Goal: Information Seeking & Learning: Learn about a topic

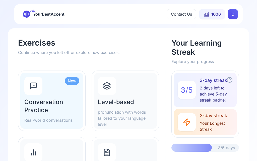
click at [132, 104] on h2 "Level-based" at bounding box center [125, 102] width 55 height 8
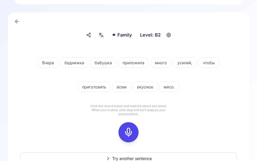
scroll to position [21, 0]
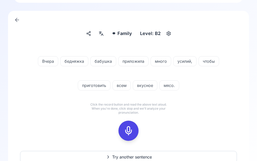
click at [134, 129] on button at bounding box center [129, 131] width 20 height 20
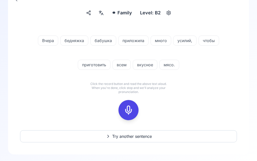
scroll to position [43, 0]
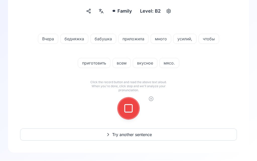
click at [135, 107] on button at bounding box center [129, 108] width 20 height 20
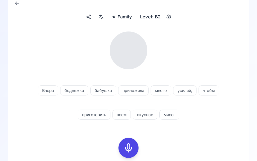
scroll to position [38, 0]
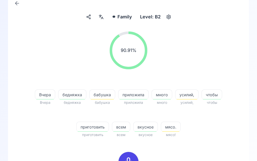
click at [105, 16] on div at bounding box center [101, 17] width 9 height 8
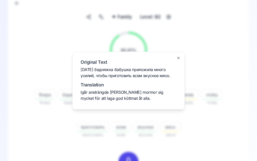
click at [199, 34] on div at bounding box center [128, 80] width 257 height 161
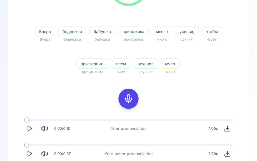
scroll to position [117, 0]
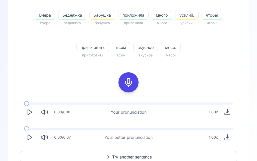
click at [32, 138] on icon "Play" at bounding box center [29, 137] width 7 height 7
click at [34, 139] on button "Play" at bounding box center [29, 137] width 11 height 11
click at [176, 44] on span "мясо." at bounding box center [170, 47] width 19 height 6
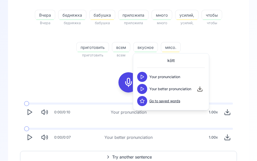
click at [147, 77] on button at bounding box center [142, 77] width 10 height 10
click at [147, 88] on button at bounding box center [142, 89] width 10 height 10
click at [226, 55] on div "90.91 % 90.91 % [DATE] [DATE] бедняжка бедняжка бабушка бабушка приложила прило…" at bounding box center [128, 5] width 217 height 114
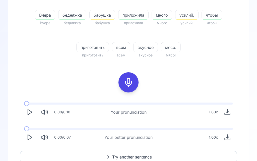
click at [191, 15] on span "усилий," at bounding box center [187, 15] width 23 height 6
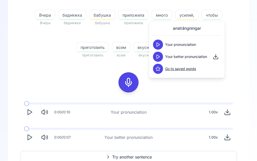
click at [165, 53] on div "Your better pronunciation" at bounding box center [180, 57] width 54 height 10
click at [161, 58] on button at bounding box center [158, 57] width 10 height 10
click at [138, 154] on span "Try another sentence" at bounding box center [132, 157] width 40 height 6
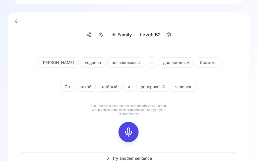
scroll to position [20, 0]
click at [134, 129] on div at bounding box center [129, 132] width 12 height 20
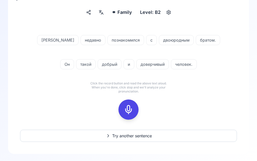
scroll to position [42, 0]
click at [131, 108] on icon at bounding box center [129, 109] width 10 height 10
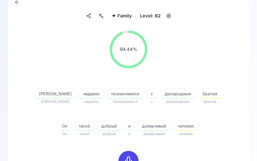
scroll to position [39, 0]
click at [199, 92] on span "братом." at bounding box center [211, 93] width 24 height 6
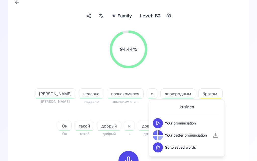
click at [162, 120] on button at bounding box center [158, 123] width 10 height 10
click at [161, 137] on button at bounding box center [158, 135] width 10 height 10
click at [162, 121] on button at bounding box center [158, 123] width 10 height 10
click at [163, 135] on button at bounding box center [158, 135] width 10 height 10
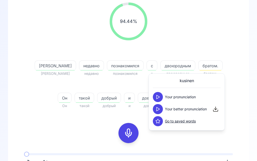
scroll to position [69, 0]
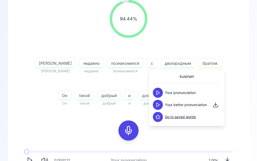
click at [230, 51] on div "94.44 % 94.44 % Я Я недавно недавно познакомился познакомился с с двоюродным дв…" at bounding box center [128, 53] width 217 height 114
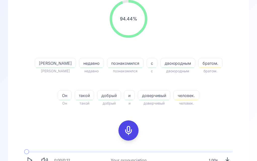
click at [195, 132] on div "94.44 % 94.44 % Я Я недавно недавно познакомился познакомился с с двоюродным дв…" at bounding box center [128, 95] width 217 height 199
click at [184, 93] on span "человек." at bounding box center [186, 95] width 25 height 6
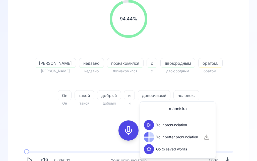
click at [154, 124] on button at bounding box center [149, 125] width 10 height 10
click at [153, 133] on button at bounding box center [149, 137] width 10 height 10
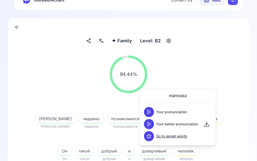
scroll to position [10, 0]
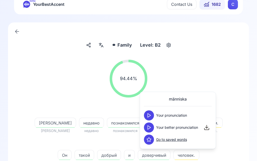
click at [105, 44] on div at bounding box center [101, 45] width 9 height 8
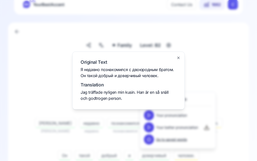
scroll to position [10, 0]
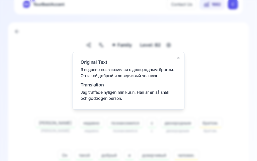
click at [229, 68] on div at bounding box center [128, 80] width 257 height 161
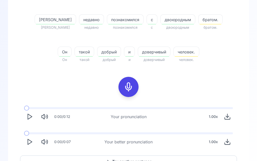
scroll to position [117, 0]
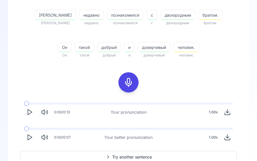
click at [31, 138] on polygon "Play" at bounding box center [30, 137] width 4 height 5
click at [139, 156] on span "Try another sentence" at bounding box center [132, 157] width 40 height 6
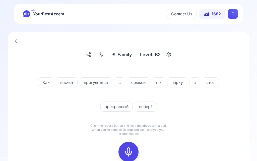
scroll to position [0, 0]
click at [105, 52] on div at bounding box center [101, 55] width 9 height 8
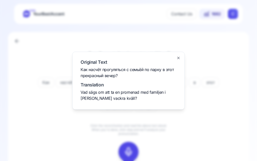
click at [233, 101] on div at bounding box center [128, 80] width 257 height 161
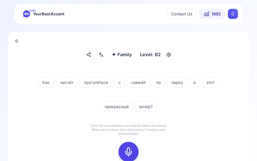
click at [131, 151] on icon at bounding box center [129, 152] width 10 height 10
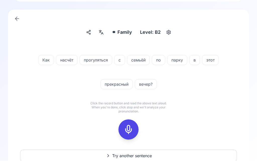
scroll to position [23, 0]
click at [130, 126] on icon at bounding box center [129, 129] width 10 height 10
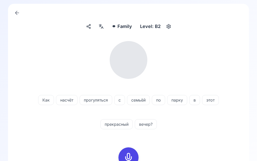
scroll to position [29, 0]
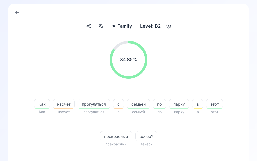
click at [64, 105] on span "насчёт" at bounding box center [63, 104] width 21 height 6
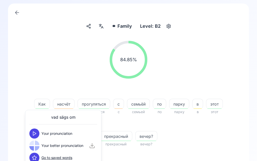
click at [37, 132] on button at bounding box center [34, 133] width 10 height 10
click at [38, 145] on button at bounding box center [34, 145] width 10 height 10
click at [66, 100] on div "насчёт" at bounding box center [64, 104] width 22 height 10
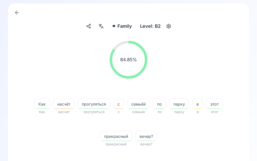
click at [66, 102] on span "насчёт" at bounding box center [63, 104] width 21 height 6
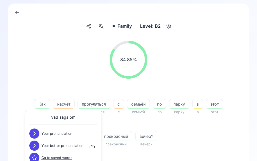
click at [38, 131] on button at bounding box center [34, 133] width 10 height 10
click at [40, 143] on div "Your better pronunciation" at bounding box center [56, 145] width 54 height 10
click at [38, 143] on button at bounding box center [34, 145] width 10 height 10
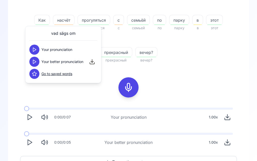
click at [30, 145] on icon "Play" at bounding box center [29, 142] width 7 height 7
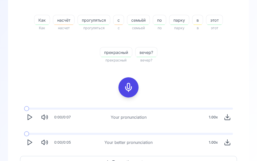
click at [33, 141] on icon "Play" at bounding box center [29, 141] width 7 height 7
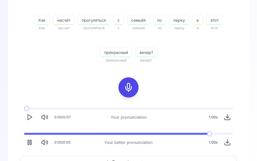
click at [138, 160] on span "Try another sentence" at bounding box center [132, 162] width 40 height 6
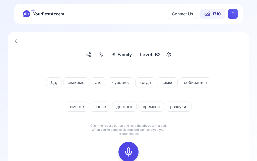
scroll to position [0, 0]
click at [101, 55] on icon at bounding box center [101, 54] width 6 height 5
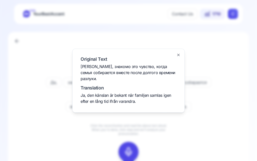
click at [228, 42] on div at bounding box center [128, 80] width 257 height 161
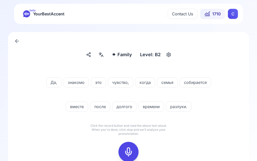
click at [132, 148] on icon at bounding box center [129, 152] width 10 height 10
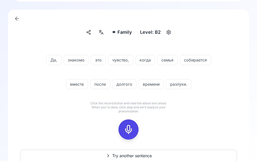
scroll to position [23, 0]
click at [134, 126] on div at bounding box center [129, 129] width 12 height 20
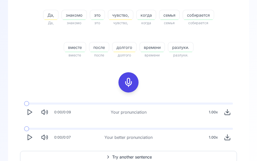
click at [30, 138] on polygon "Play" at bounding box center [30, 137] width 4 height 5
click at [136, 157] on span "Try another sentence" at bounding box center [132, 157] width 40 height 6
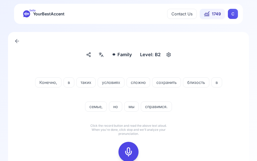
scroll to position [0, 0]
click at [105, 52] on div at bounding box center [101, 55] width 9 height 8
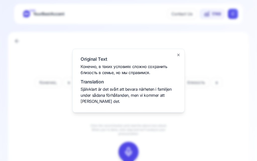
click at [233, 60] on div at bounding box center [128, 80] width 257 height 161
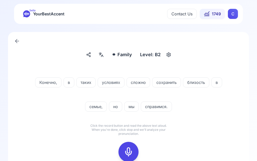
click at [104, 55] on icon at bounding box center [101, 54] width 6 height 5
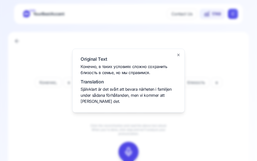
click at [227, 55] on div at bounding box center [128, 80] width 257 height 161
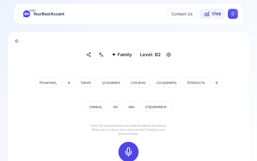
click at [132, 147] on icon at bounding box center [129, 152] width 10 height 10
click at [131, 150] on icon at bounding box center [129, 152] width 10 height 10
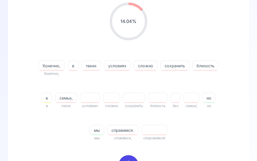
scroll to position [67, 0]
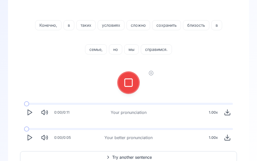
click at [132, 84] on icon at bounding box center [129, 82] width 10 height 10
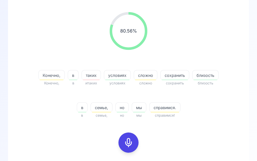
click at [95, 77] on span "таких" at bounding box center [91, 75] width 19 height 6
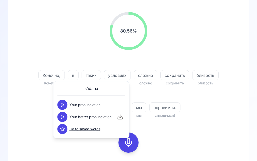
click at [68, 102] on div "Your pronunciation" at bounding box center [79, 105] width 43 height 10
click at [65, 114] on icon at bounding box center [62, 116] width 5 height 5
click at [225, 39] on div "80.56 % 80.56 %" at bounding box center [128, 31] width 217 height 46
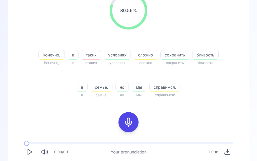
click at [33, 151] on icon "Play" at bounding box center [29, 151] width 7 height 7
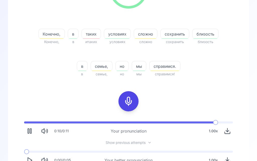
scroll to position [100, 0]
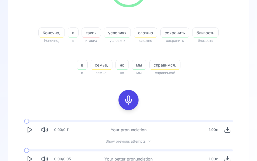
click at [31, 159] on polygon "Play" at bounding box center [30, 158] width 4 height 5
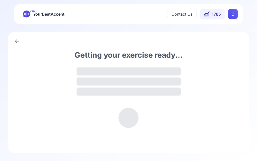
scroll to position [0, 0]
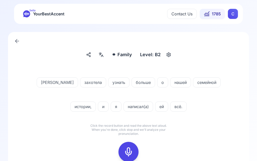
click at [130, 146] on div at bounding box center [129, 152] width 12 height 20
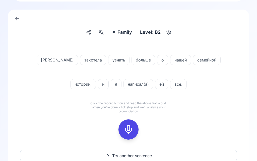
scroll to position [23, 0]
click at [132, 128] on icon at bounding box center [129, 129] width 10 height 10
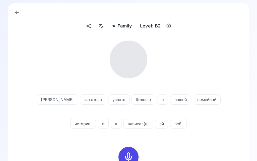
scroll to position [29, 0]
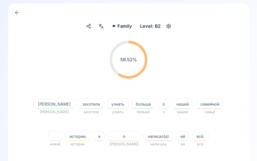
click at [197, 102] on span "семейной" at bounding box center [210, 104] width 27 height 6
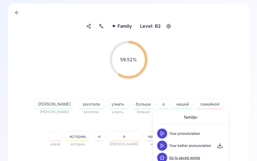
click at [165, 145] on button at bounding box center [162, 145] width 10 height 10
click at [84, 133] on span "истории," at bounding box center [78, 136] width 25 height 6
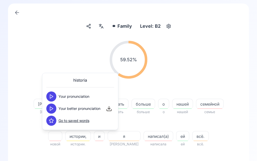
click at [51, 110] on polygon at bounding box center [51, 109] width 3 height 4
click at [146, 135] on span "написал(а)" at bounding box center [158, 136] width 29 height 6
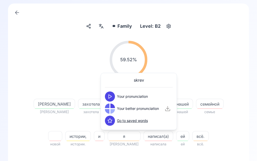
click at [113, 95] on button at bounding box center [110, 96] width 10 height 10
click at [113, 105] on button at bounding box center [110, 108] width 10 height 10
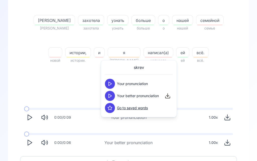
scroll to position [115, 0]
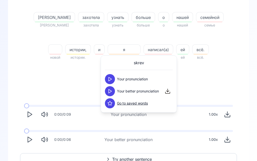
click at [33, 142] on button "Play" at bounding box center [29, 139] width 11 height 11
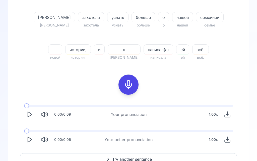
click at [136, 155] on button "Try another sentence" at bounding box center [128, 159] width 217 height 12
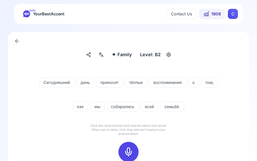
scroll to position [0, 0]
click at [132, 146] on div at bounding box center [129, 152] width 12 height 20
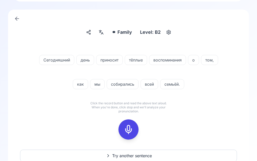
scroll to position [23, 0]
click at [129, 127] on icon at bounding box center [129, 129] width 10 height 10
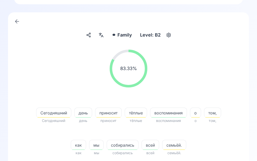
scroll to position [17, 0]
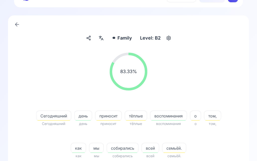
click at [104, 39] on icon at bounding box center [101, 37] width 6 height 5
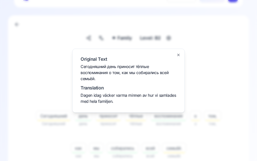
click at [223, 80] on div at bounding box center [128, 80] width 257 height 161
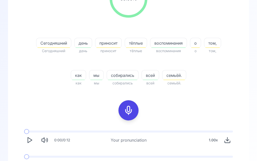
scroll to position [90, 0]
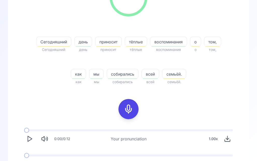
click at [31, 160] on polygon "Play" at bounding box center [30, 163] width 4 height 5
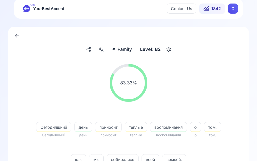
scroll to position [0, 0]
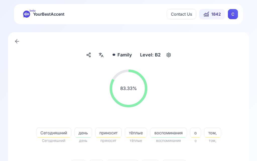
click at [218, 15] on span "1842" at bounding box center [217, 14] width 10 height 6
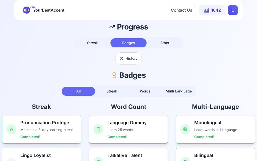
scroll to position [4, 0]
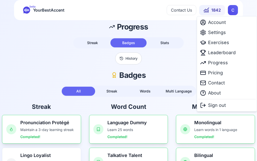
click at [192, 57] on html "beta YourBestAccent Contact Us 1842 C Progress Streak Badges Stats History Badg…" at bounding box center [128, 76] width 257 height 161
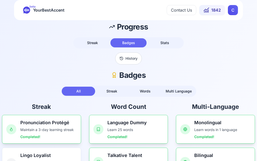
click at [171, 43] on button "Stats" at bounding box center [165, 42] width 36 height 9
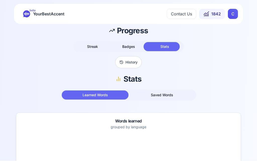
scroll to position [0, 0]
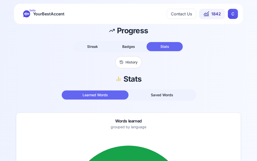
click at [127, 48] on span "Badges" at bounding box center [128, 46] width 13 height 4
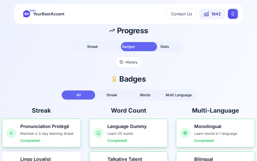
click at [93, 47] on span "Streak" at bounding box center [92, 46] width 11 height 4
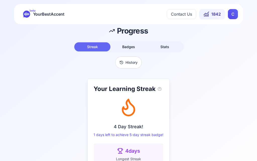
click at [215, 13] on span "1842" at bounding box center [217, 14] width 10 height 6
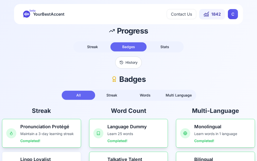
click at [62, 15] on span "YourBestAccent" at bounding box center [48, 14] width 31 height 7
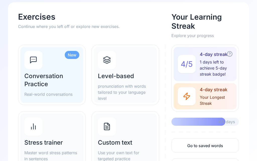
scroll to position [26, 0]
click at [57, 67] on div "New Conversation Practice Real-world conversations" at bounding box center [51, 74] width 63 height 56
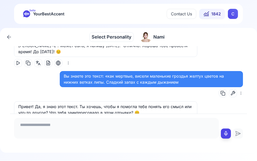
scroll to position [10959, 0]
